Goal: Navigation & Orientation: Find specific page/section

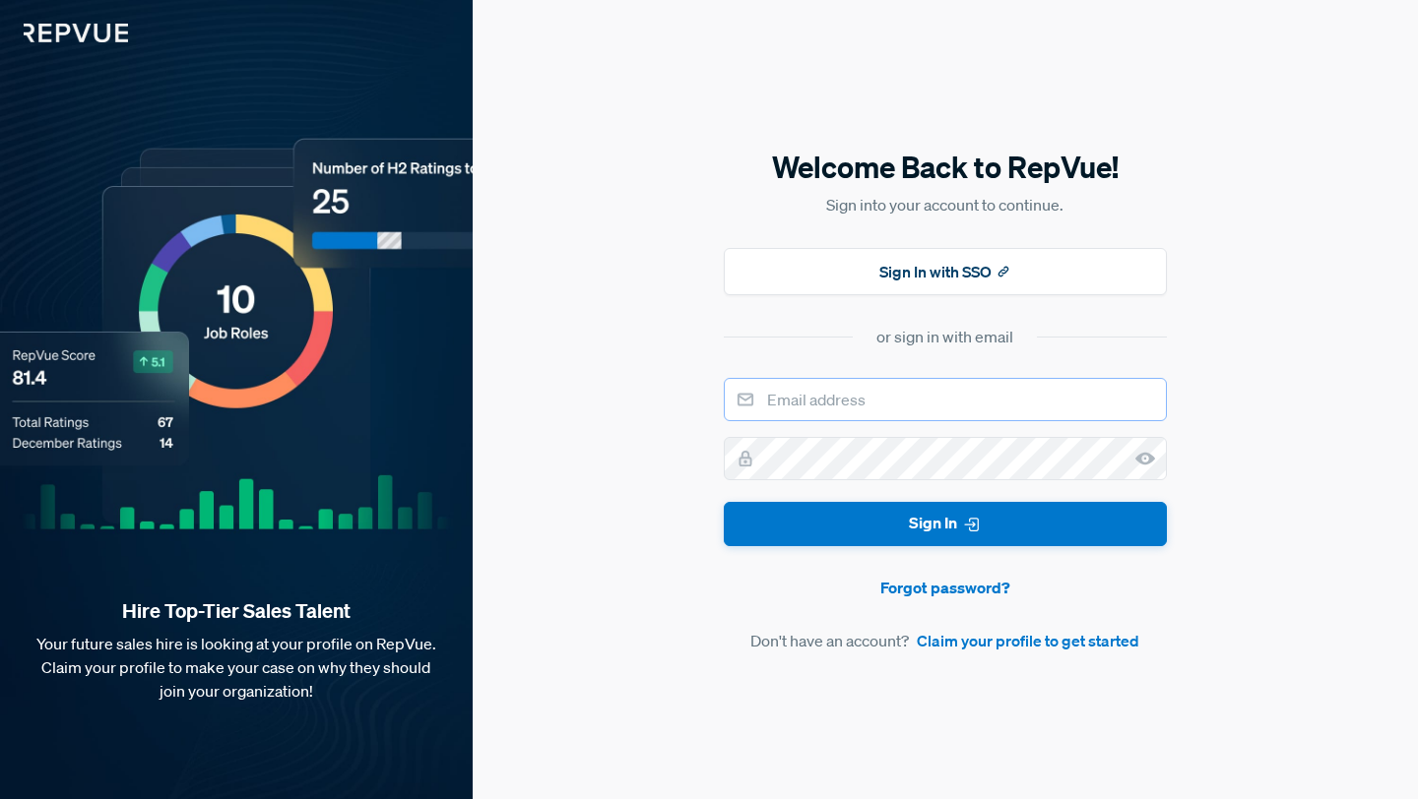
click at [914, 395] on input "email" at bounding box center [945, 399] width 443 height 43
click at [876, 405] on input "email" at bounding box center [945, 399] width 443 height 43
type input "[PERSON_NAME][EMAIL_ADDRESS][DOMAIN_NAME]"
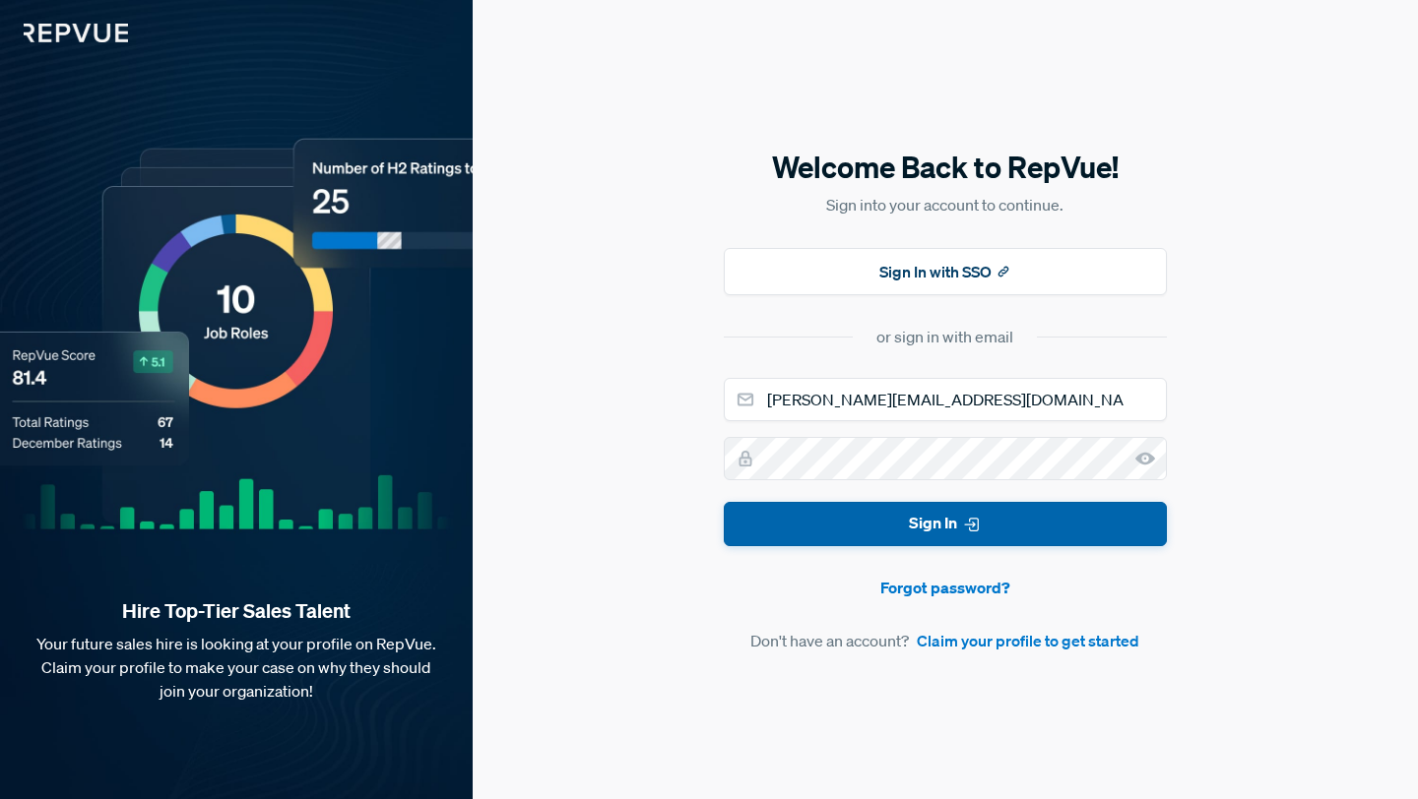
click at [928, 535] on button "Sign In" at bounding box center [945, 524] width 443 height 44
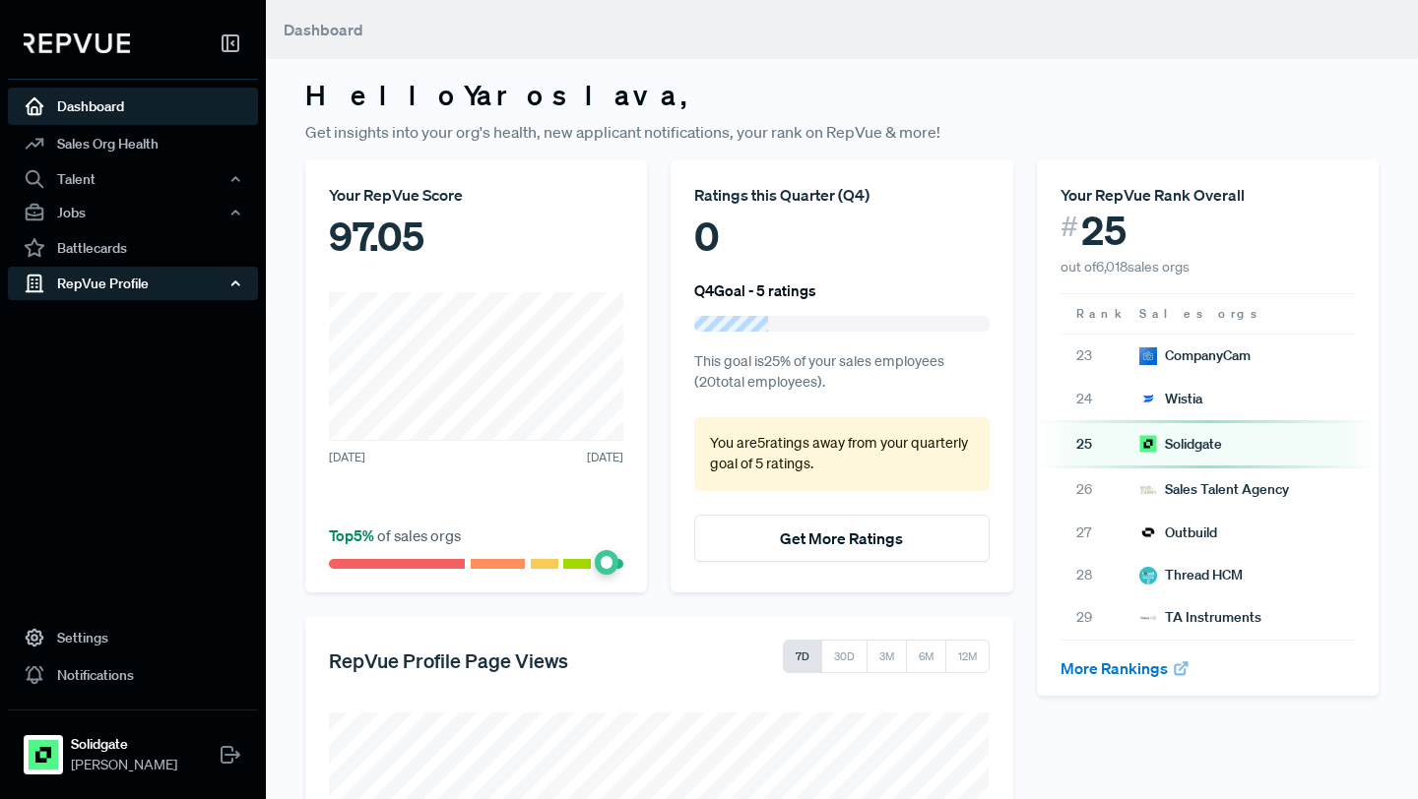
click at [125, 283] on div "RepVue Profile" at bounding box center [133, 283] width 250 height 33
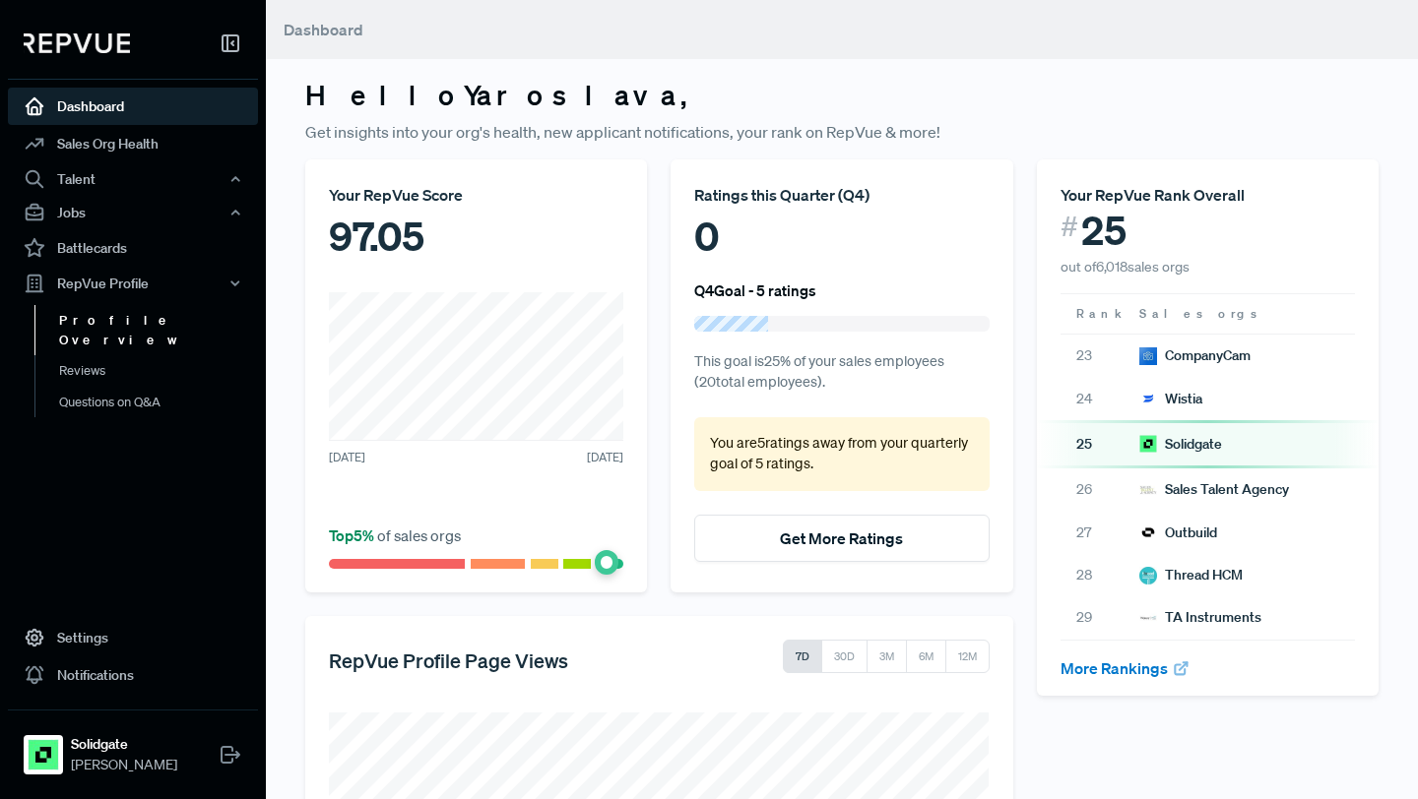
click at [116, 319] on link "Profile Overview" at bounding box center [159, 330] width 250 height 50
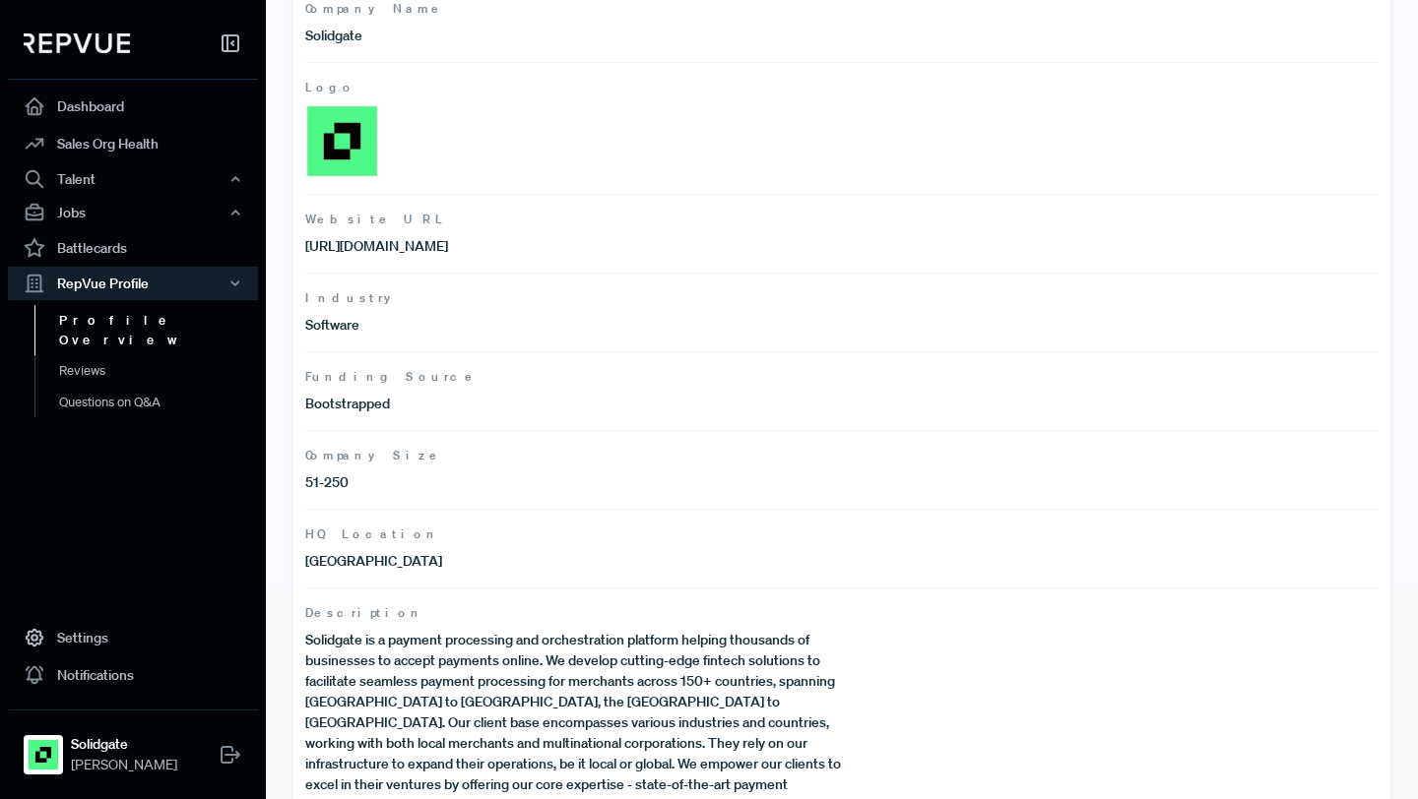
click at [372, 475] on p "51-250" at bounding box center [573, 483] width 536 height 21
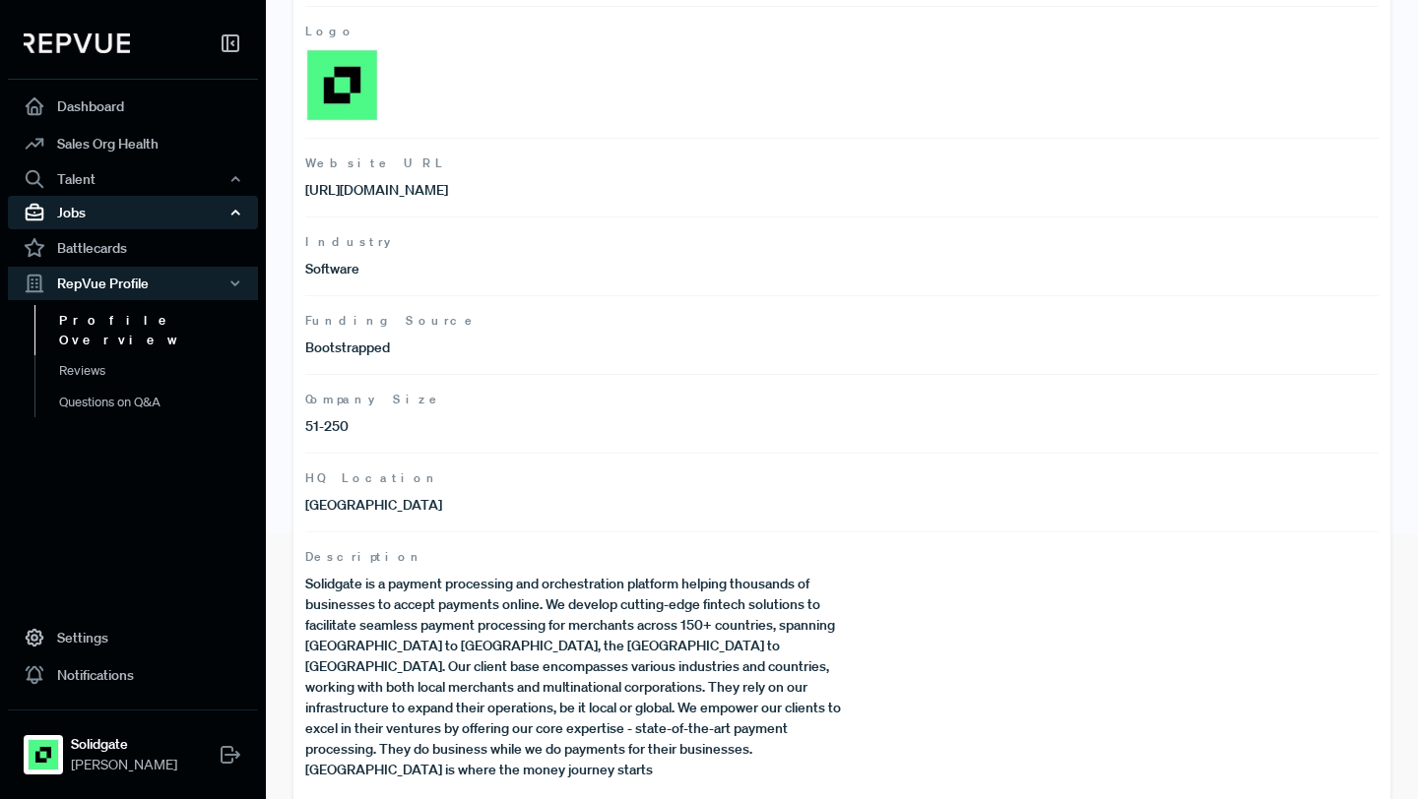
click at [176, 205] on div "Jobs" at bounding box center [133, 212] width 250 height 33
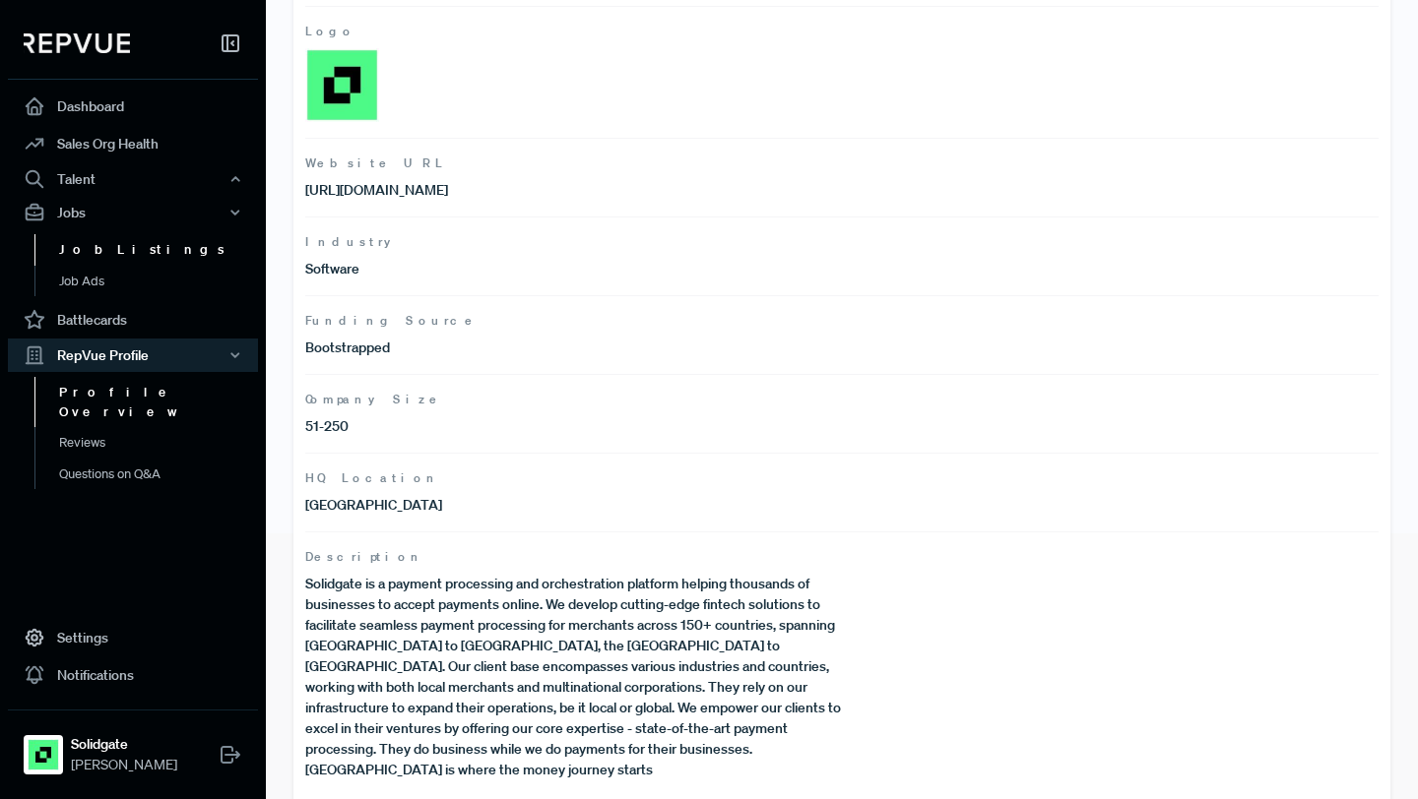
click at [162, 242] on link "Job Listings" at bounding box center [159, 250] width 250 height 32
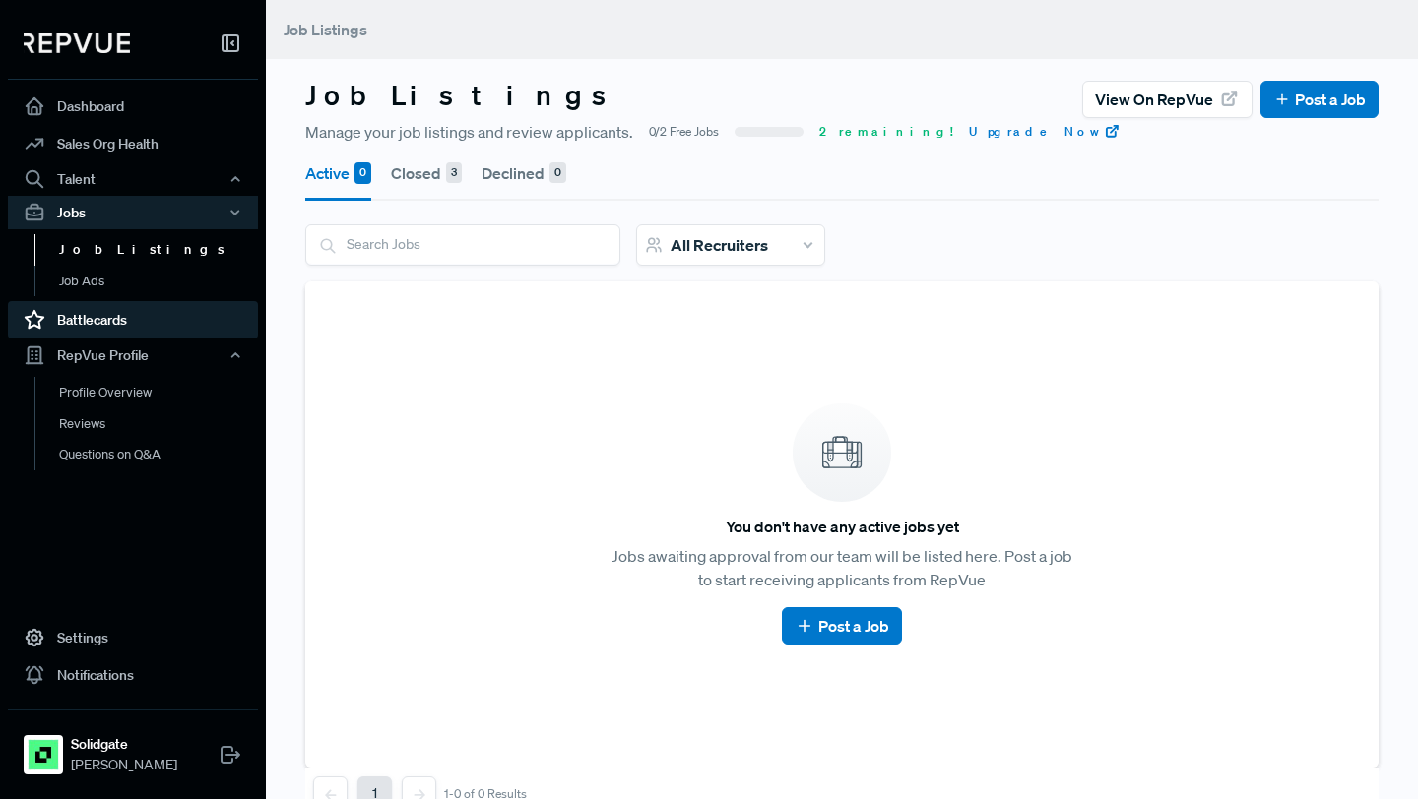
scroll to position [51, 0]
